Goal: Task Accomplishment & Management: Use online tool/utility

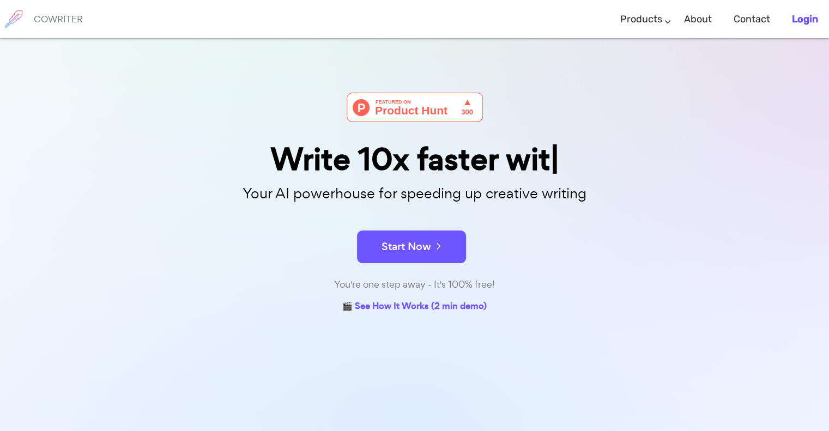
click at [816, 21] on b "Login" at bounding box center [805, 19] width 26 height 12
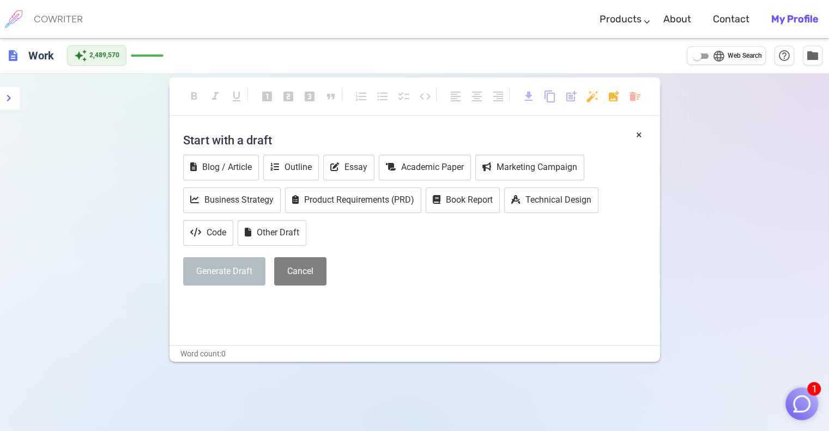
click at [801, 400] on img "button" at bounding box center [802, 404] width 21 height 21
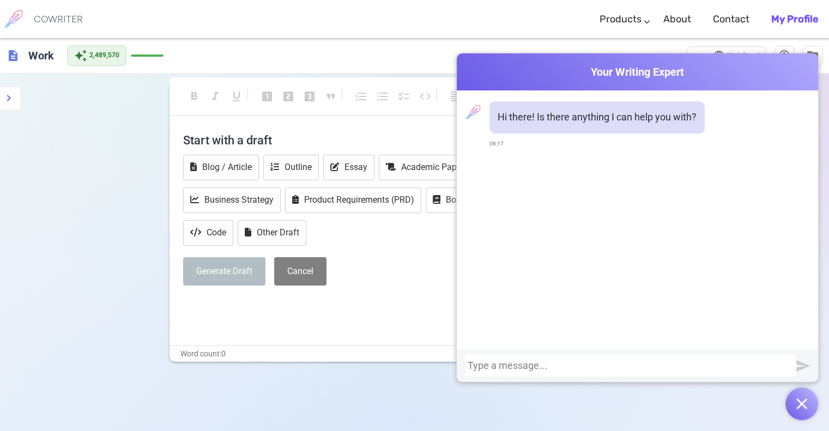
click at [679, 357] on div at bounding box center [631, 366] width 332 height 22
click at [681, 364] on div at bounding box center [631, 365] width 326 height 11
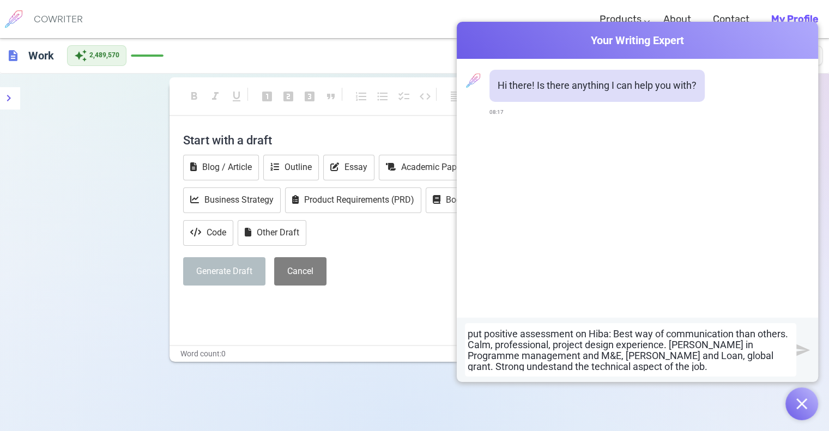
drag, startPoint x: 719, startPoint y: 346, endPoint x: 752, endPoint y: 191, distance: 158.3
click at [752, 191] on div "Hi there! Is there anything I can help you with? 08:17" at bounding box center [638, 188] width 362 height 259
click at [729, 347] on div "put positive assessment on Hiba: Best way of communication than others. Calm, p…" at bounding box center [631, 350] width 326 height 43
click at [685, 366] on div "put positive assessment on Hiba: Best way of communication than others. Calm, p…" at bounding box center [631, 350] width 326 height 43
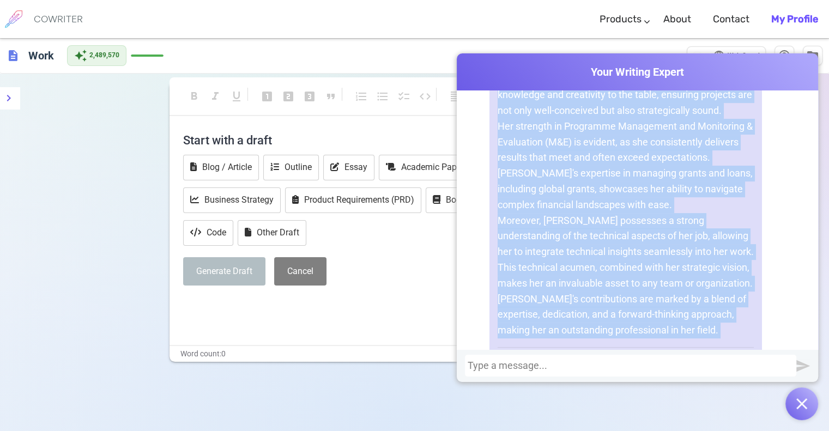
scroll to position [366, 0]
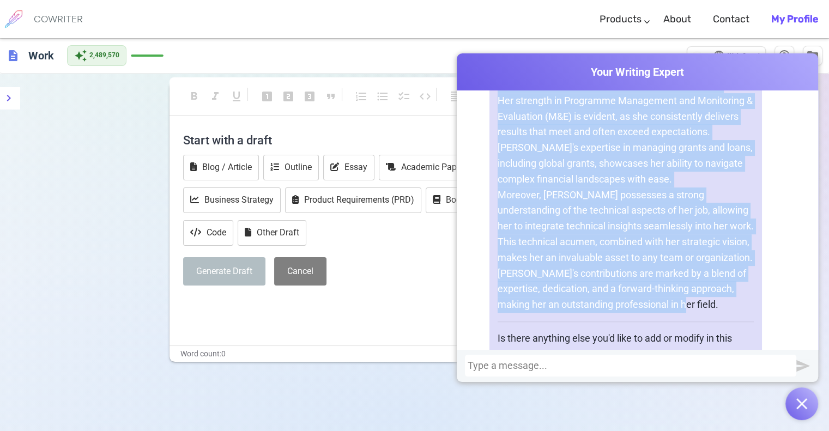
drag, startPoint x: 494, startPoint y: 186, endPoint x: 724, endPoint y: 284, distance: 249.5
click at [724, 284] on div "Certainly! Here's a positive assessment for Hiba: Hiba is an exemplary professi…" at bounding box center [626, 156] width 273 height 461
copy div "Hiba is an exemplary professional whose communication skills stand out as excep…"
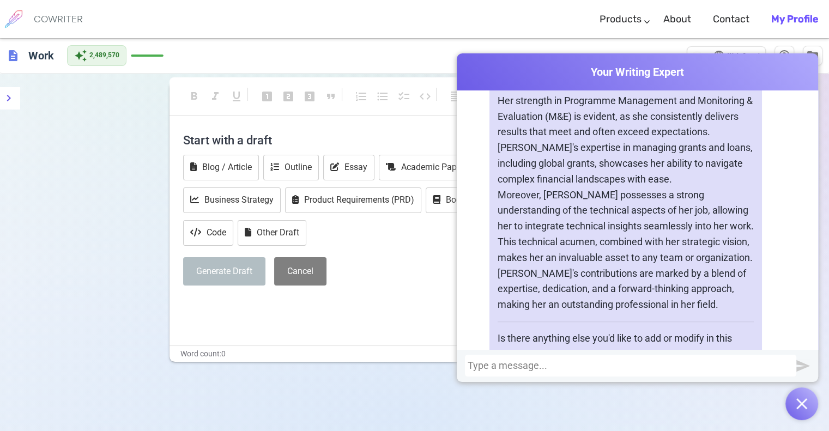
click at [558, 366] on div at bounding box center [631, 365] width 326 height 11
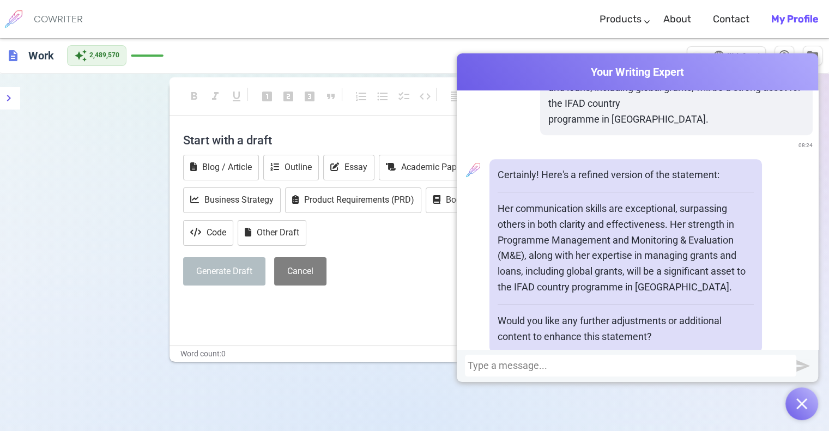
scroll to position [794, 0]
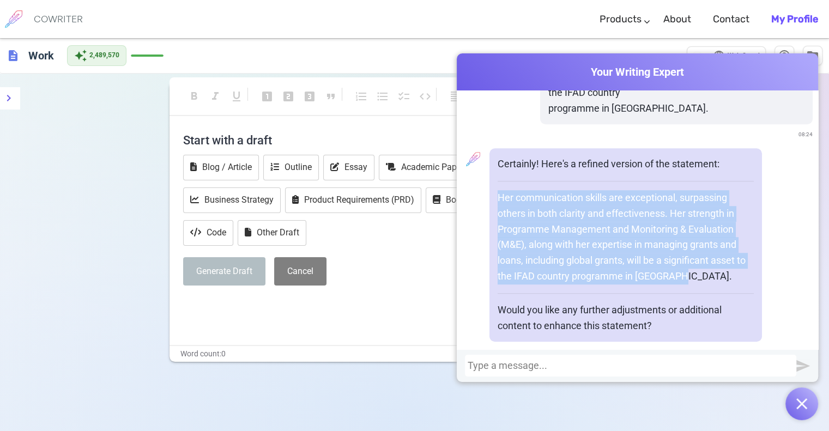
drag, startPoint x: 495, startPoint y: 178, endPoint x: 663, endPoint y: 257, distance: 185.9
click at [697, 260] on p "Her communication skills are exceptional, surpassing others in both clarity and…" at bounding box center [626, 237] width 256 height 94
copy p "Her communication skills are exceptional, surpassing others in both clarity and…"
